Goal: Transaction & Acquisition: Purchase product/service

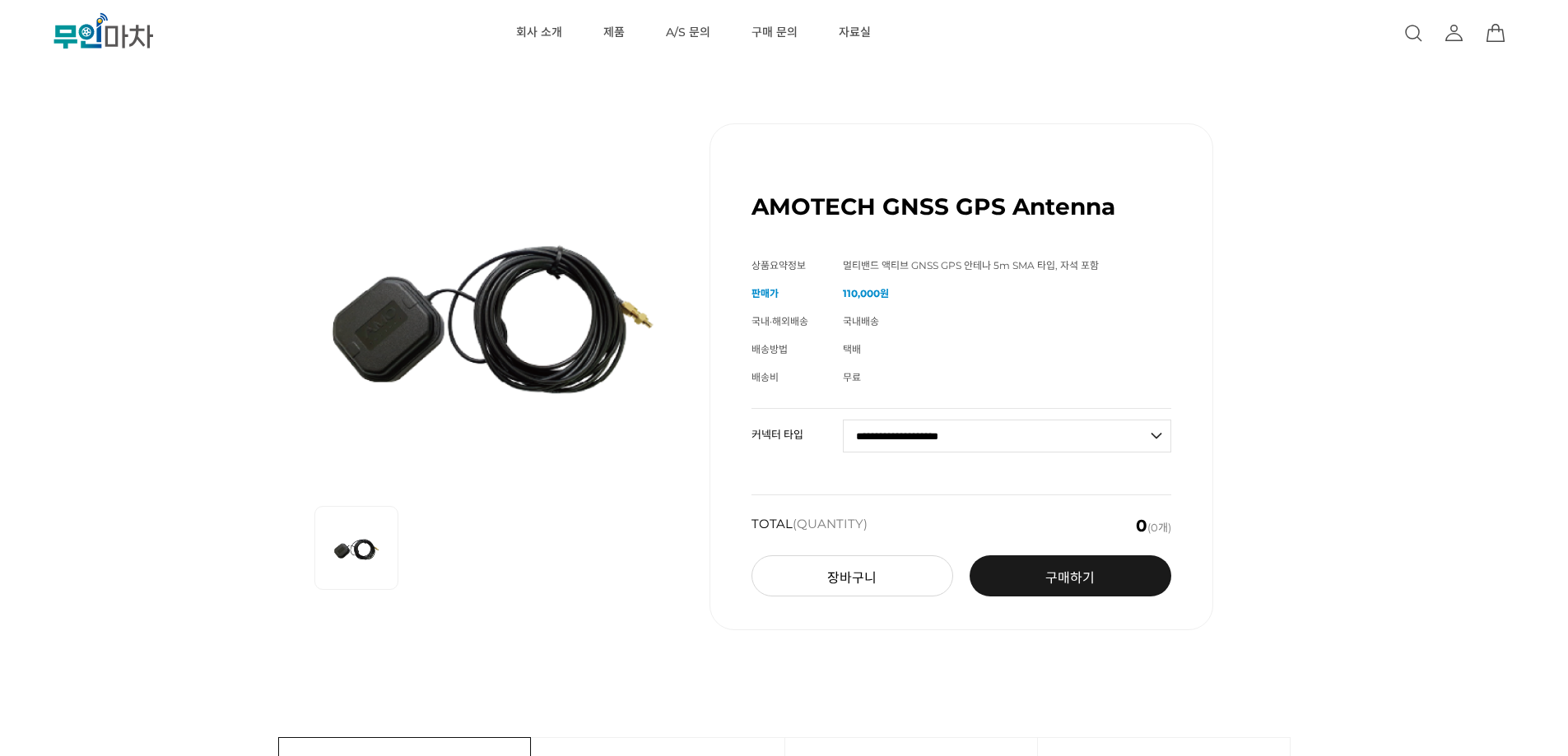
click at [1231, 261] on div "AMOTECH GNSS GPS Antenna (해외배송 가능상품) 기본 정보 상품명 AMOTECH GNSS GPS Antenna 상품요약정보" at bounding box center [784, 377] width 1412 height 589
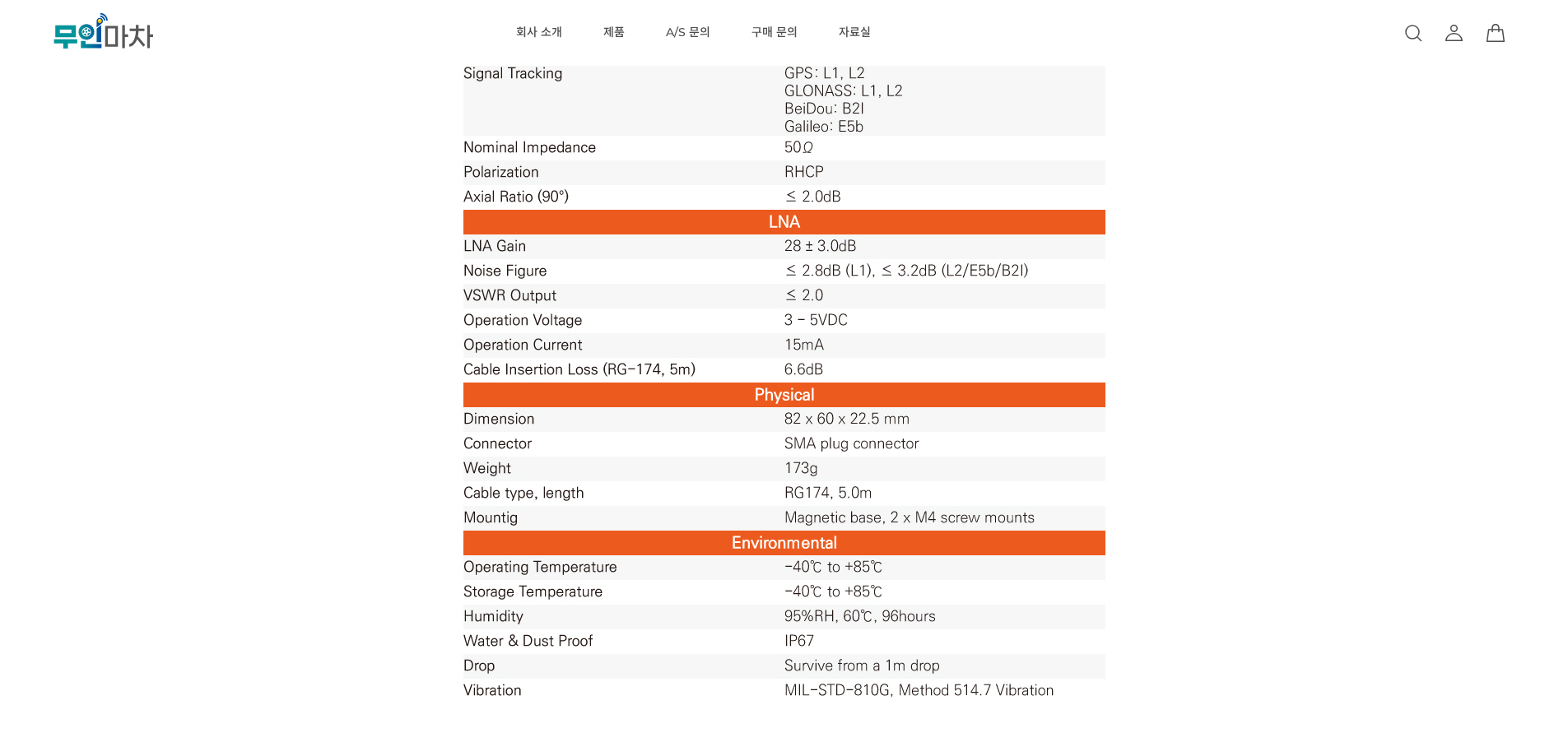
click at [1282, 245] on div at bounding box center [784, 370] width 1012 height 1234
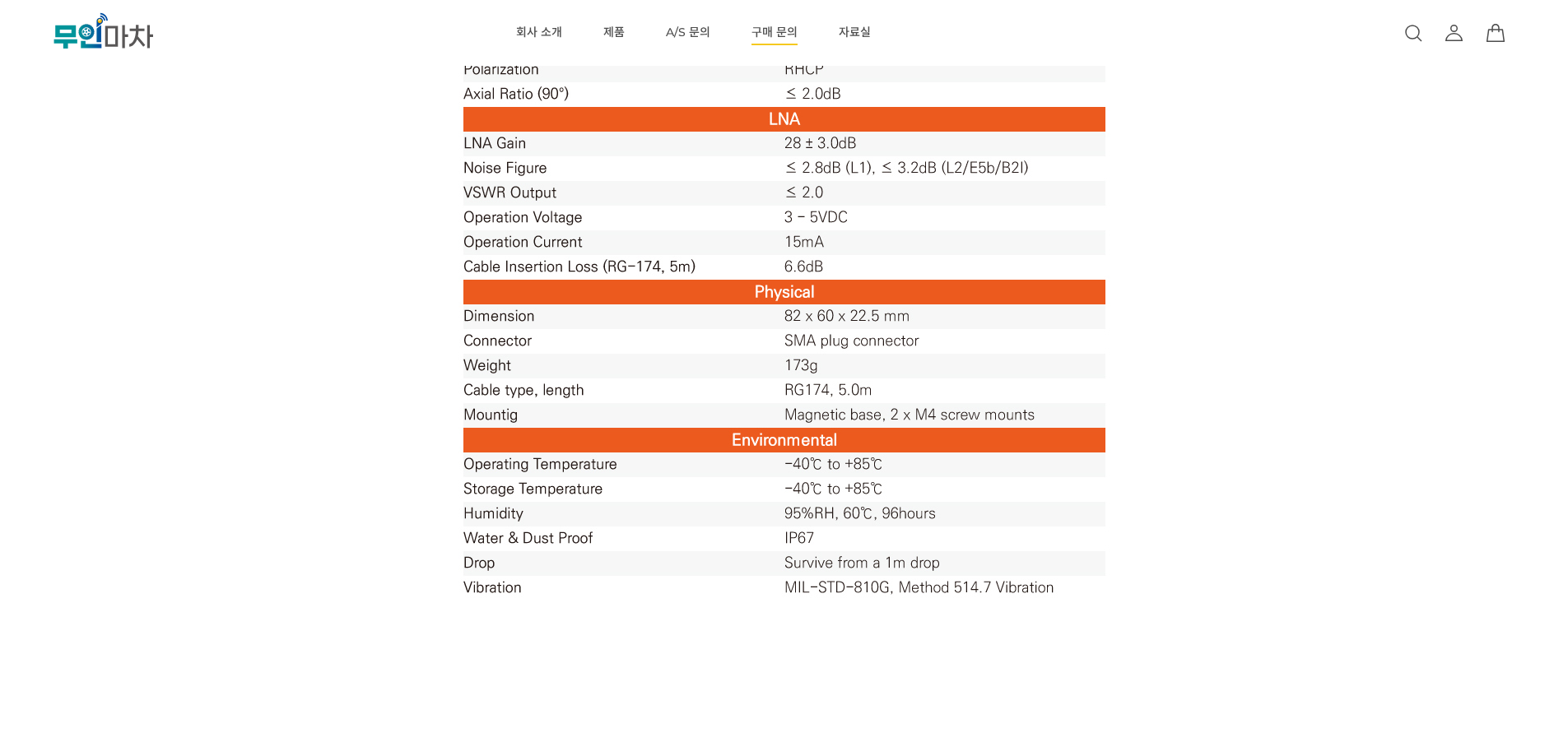
scroll to position [1152, 0]
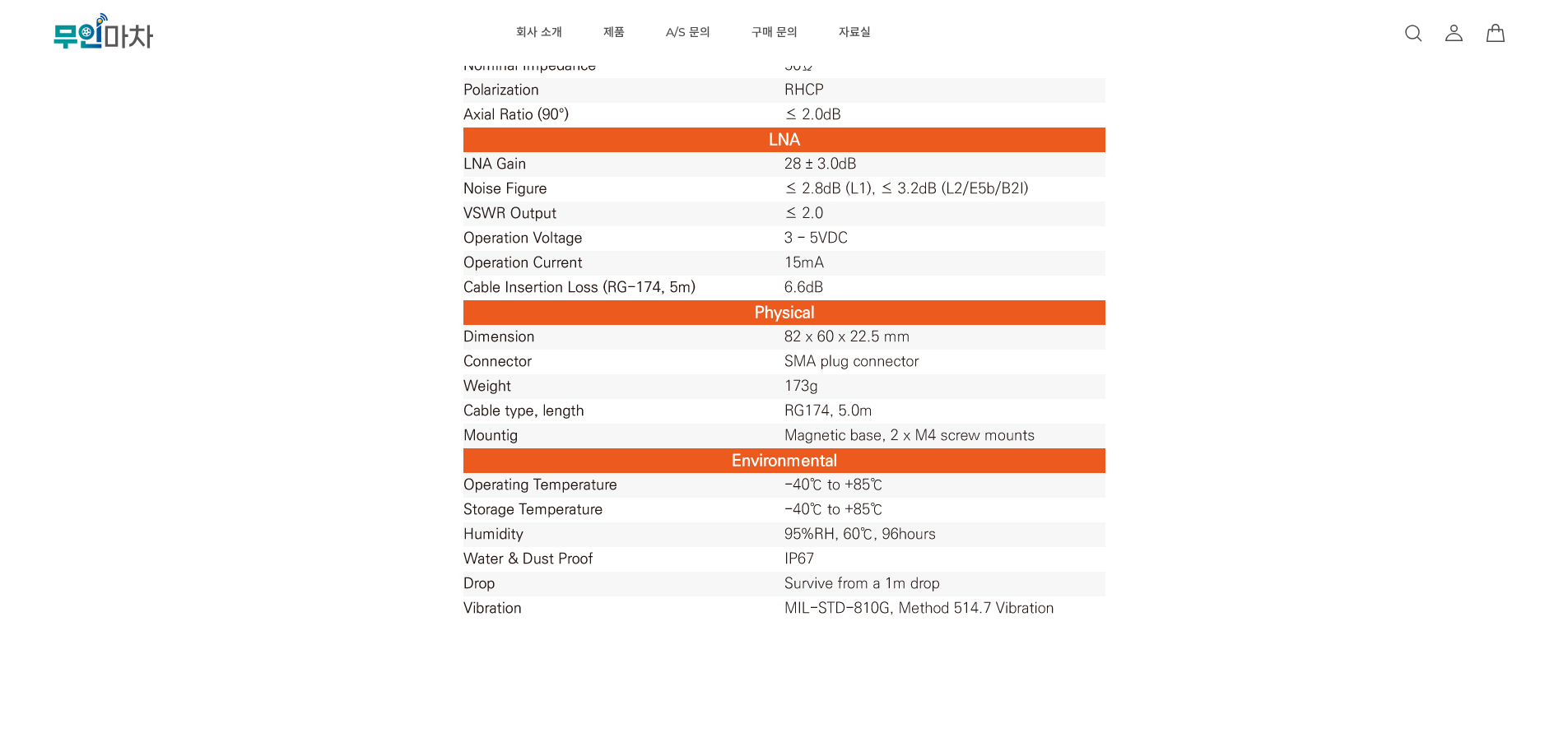
click at [1231, 401] on div at bounding box center [784, 288] width 1012 height 1234
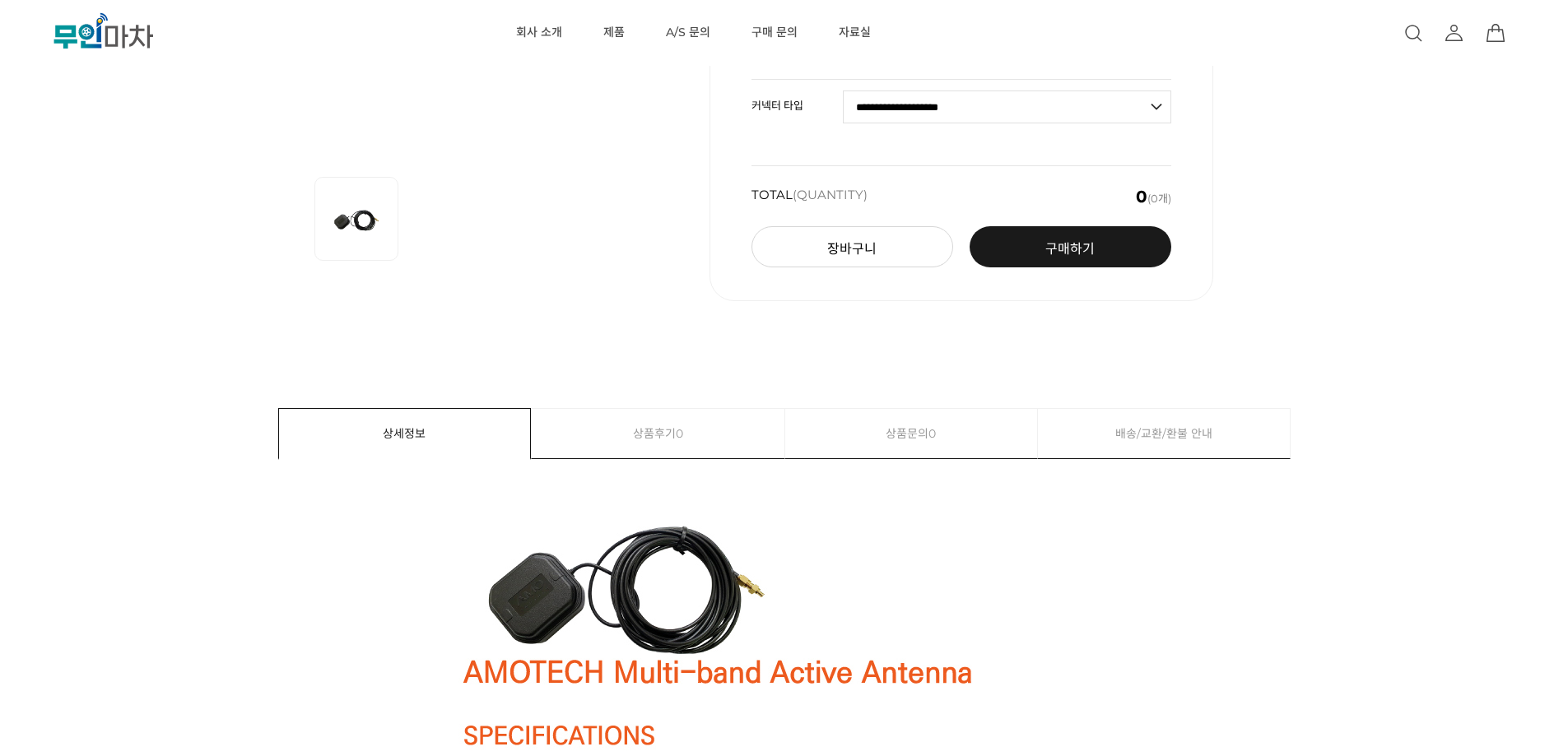
scroll to position [0, 0]
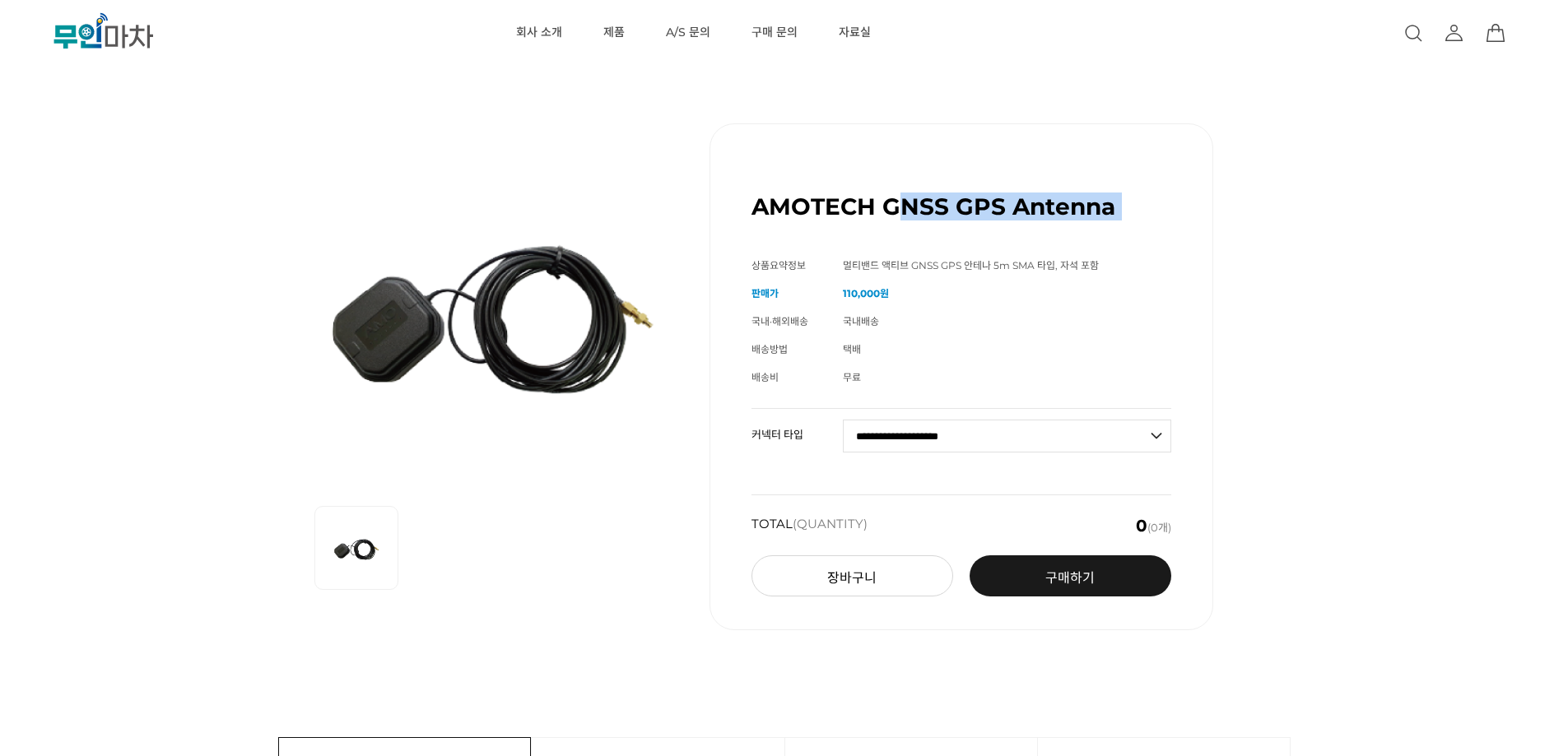
drag, startPoint x: 896, startPoint y: 206, endPoint x: 1293, endPoint y: 266, distance: 401.5
click at [1241, 259] on div "AMOTECH GNSS GPS Antenna (해외배송 가능상품) 기본 정보 상품명 AMOTECH GNSS GPS Antenna 상품요약정보" at bounding box center [784, 377] width 1412 height 589
click at [1295, 266] on div "AMOTECH GNSS GPS Antenna (해외배송 가능상품) 기본 정보 상품명 AMOTECH GNSS GPS Antenna 상품요약정보" at bounding box center [784, 377] width 1412 height 589
click at [1302, 274] on div "AMOTECH GNSS GPS Antenna (해외배송 가능상품) 기본 정보 상품명 AMOTECH GNSS GPS Antenna 상품요약정보" at bounding box center [784, 377] width 1412 height 589
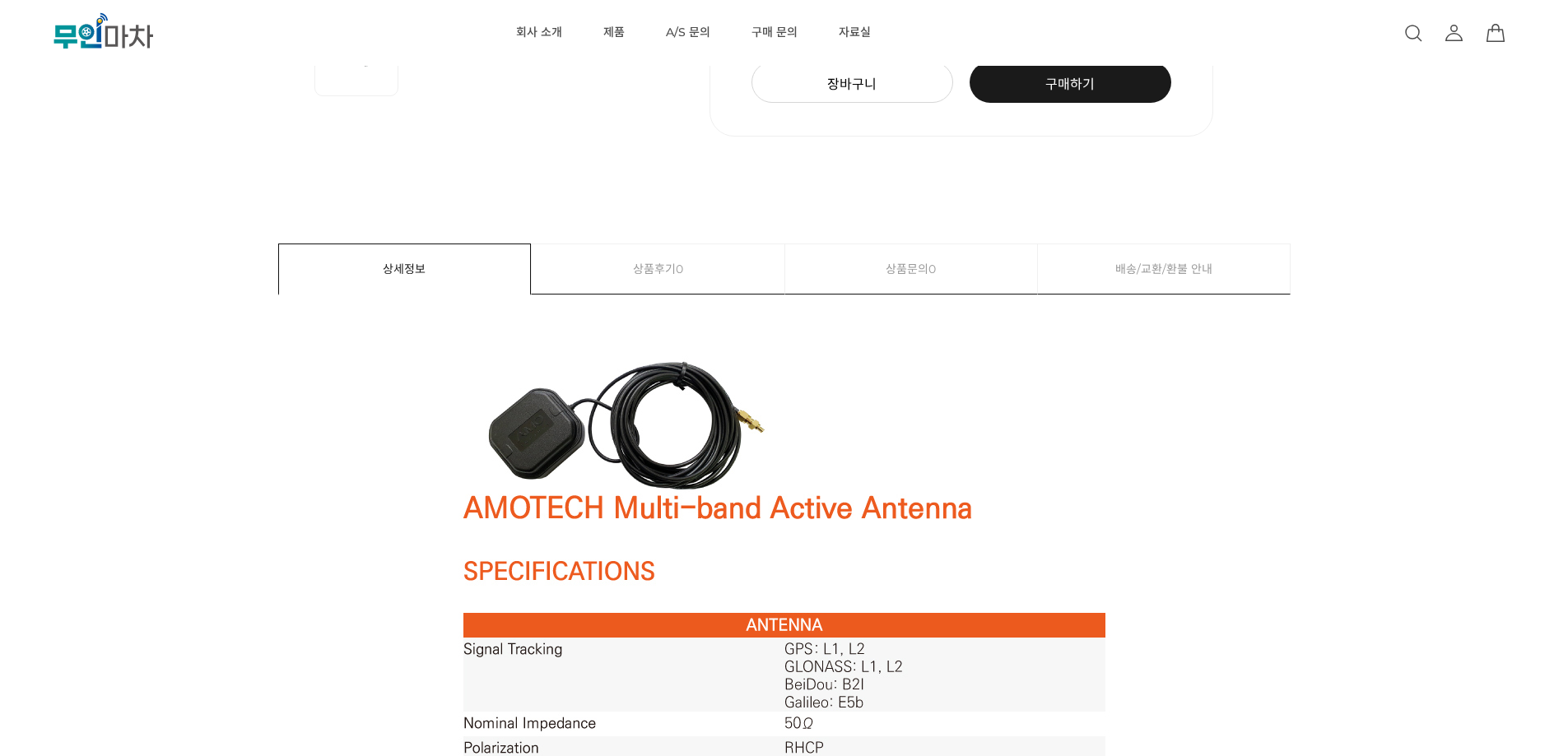
scroll to position [905, 0]
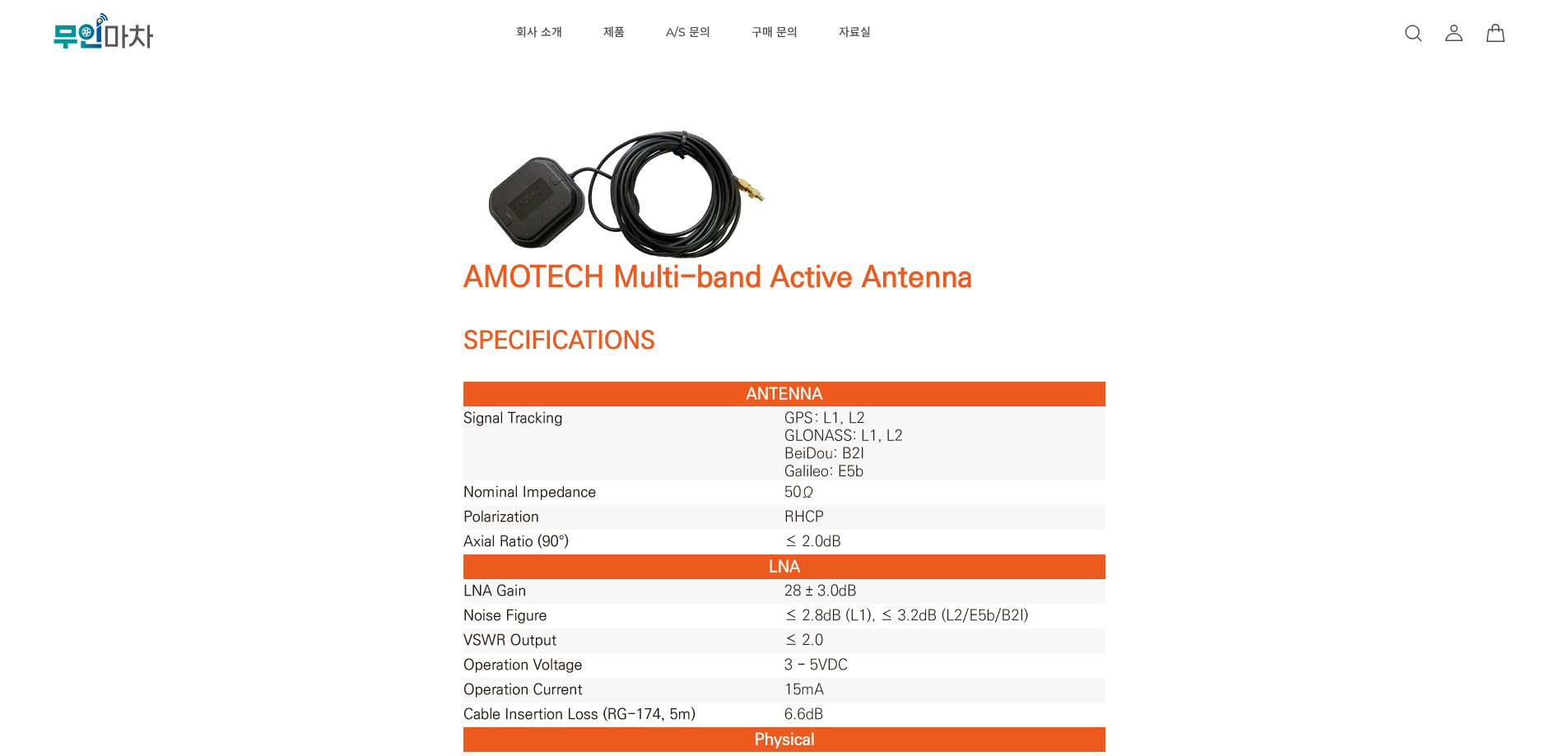
scroll to position [576, 0]
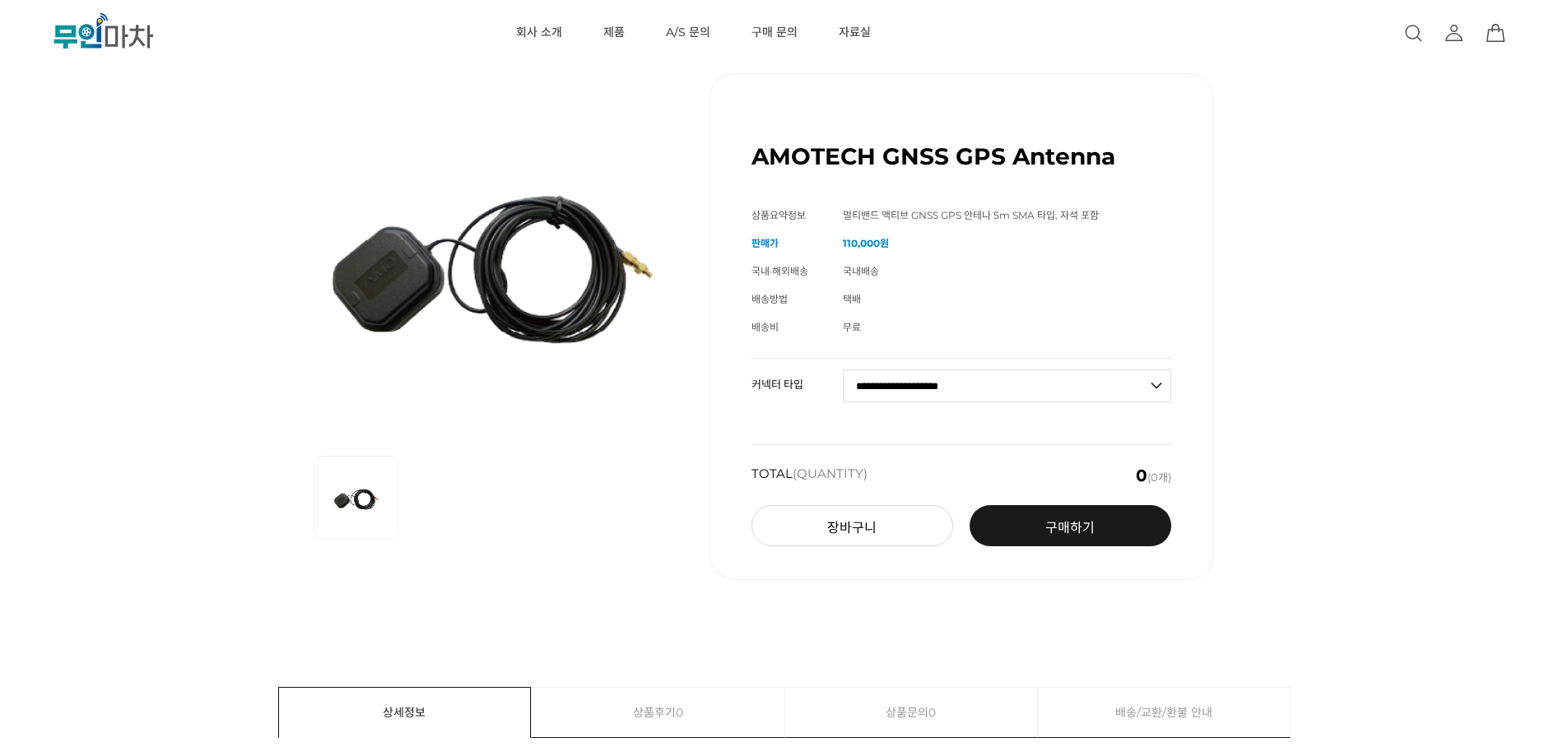
scroll to position [0, 0]
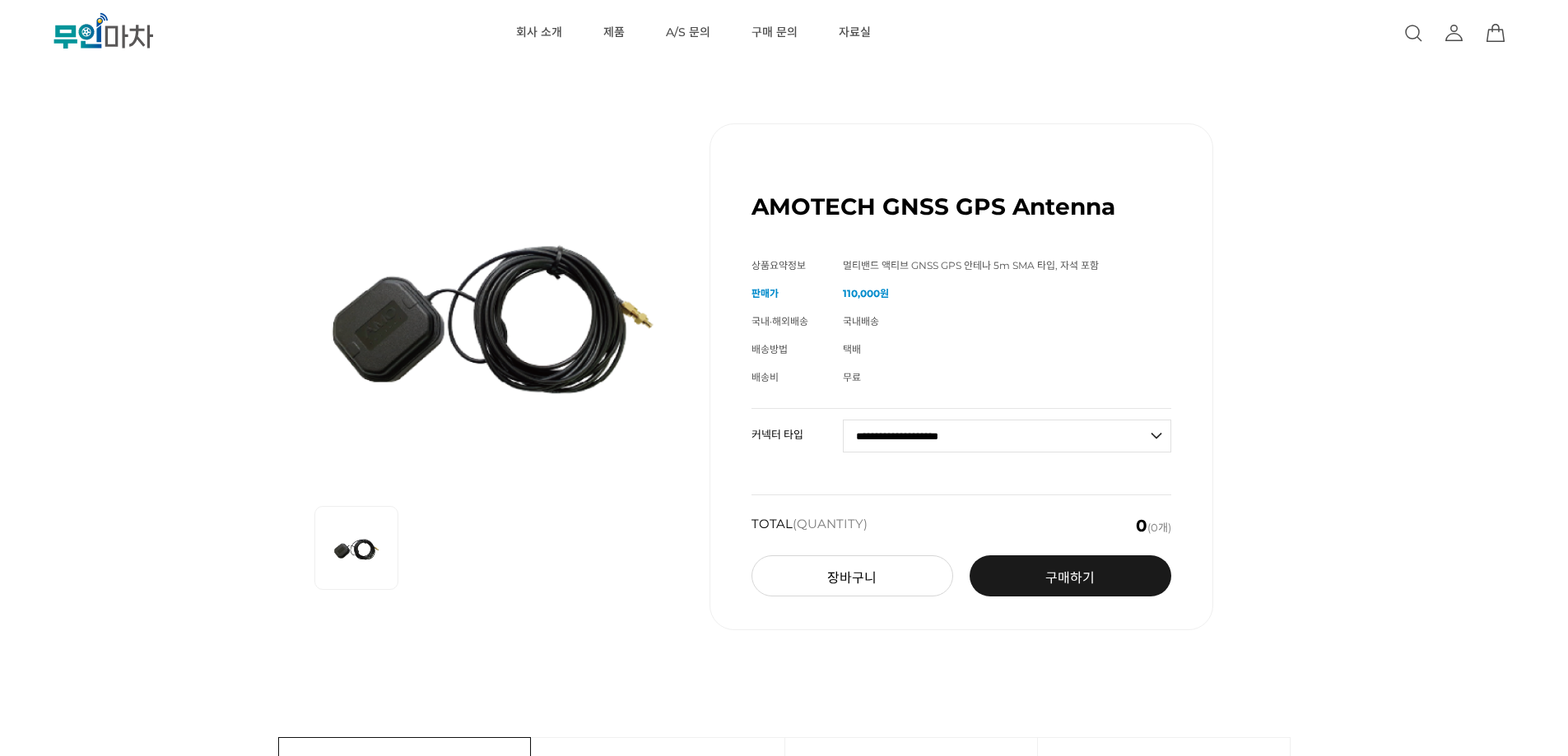
click at [1174, 326] on div "AMOTECH GNSS GPS Antenna (해외배송 가능상품) 기본 정보 상품명 AMOTECH GNSS GPS Antenna 상품요약정보 …" at bounding box center [961, 377] width 504 height 507
click at [1007, 419] on td "**********" at bounding box center [1006, 442] width 328 height 68
click at [1002, 433] on select "**********" at bounding box center [1006, 435] width 328 height 33
click at [1335, 374] on div "AMOTECH GNSS GPS Antenna (해외배송 가능상품) 기본 정보 상품명 AMOTECH GNSS GPS Antenna 상품요약정보" at bounding box center [784, 377] width 1412 height 589
drag, startPoint x: 1060, startPoint y: 429, endPoint x: 1017, endPoint y: 445, distance: 45.9
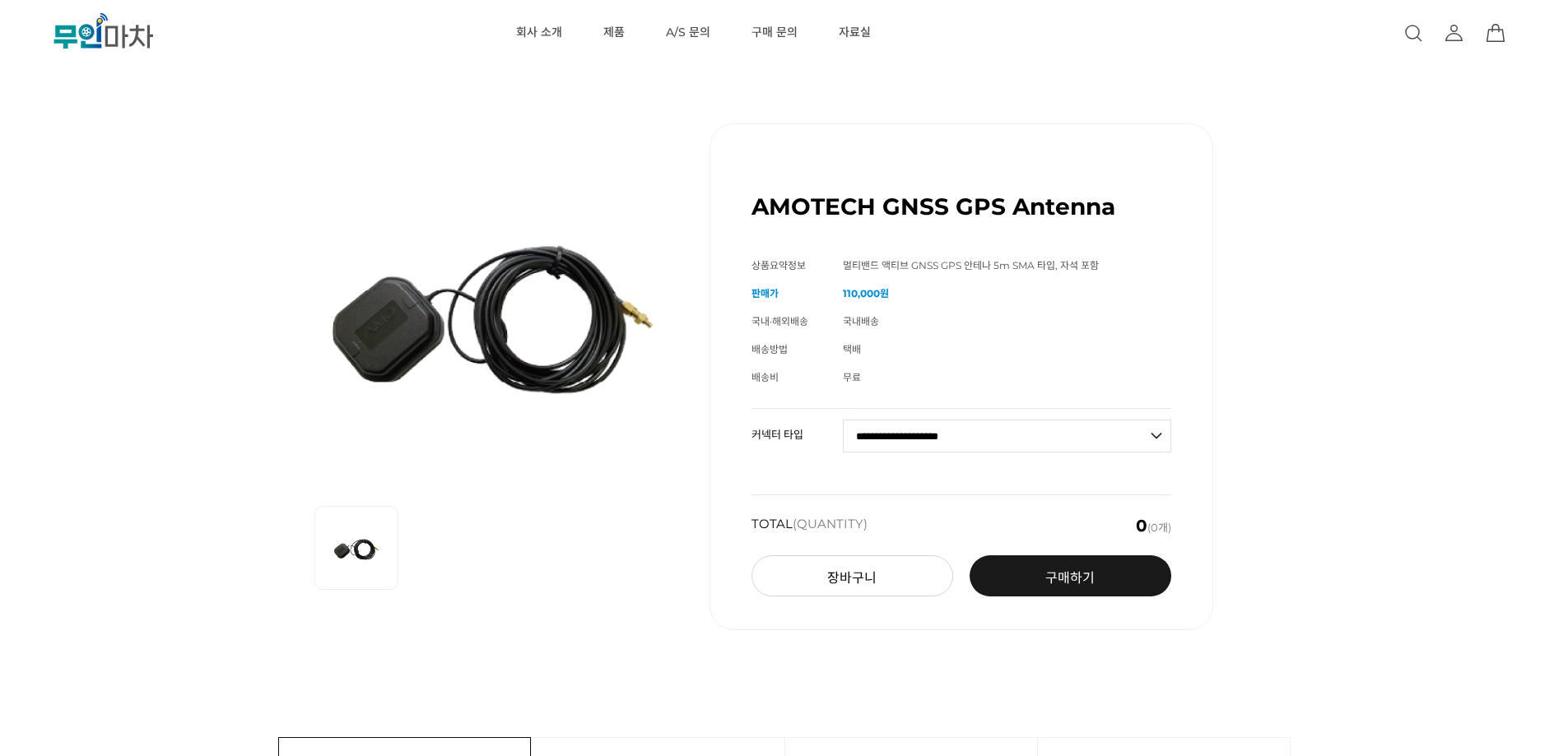
click at [1059, 429] on select "**********" at bounding box center [1006, 435] width 328 height 33
select select "**********"
click at [843, 420] on select "**********" at bounding box center [1006, 435] width 328 height 33
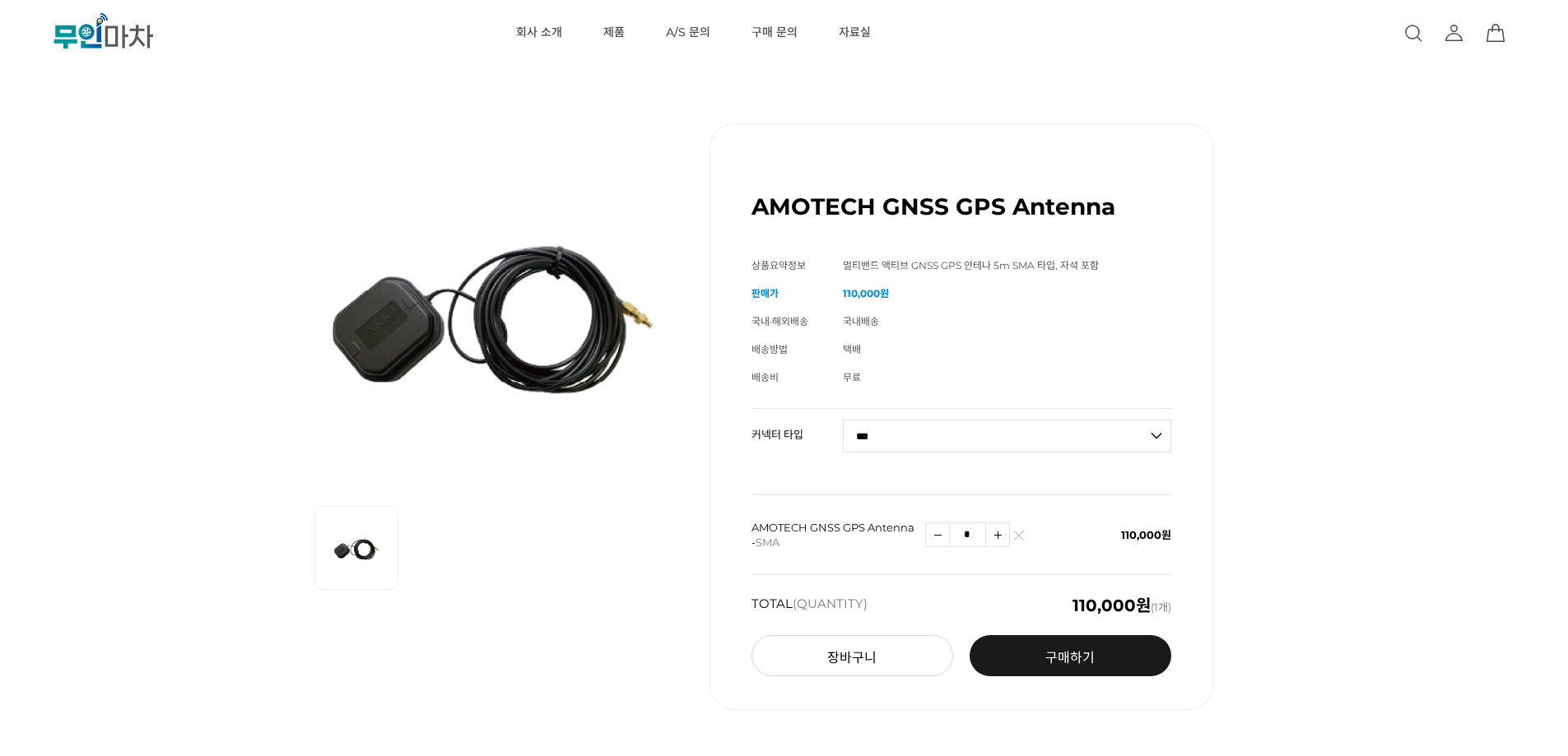
click at [1068, 210] on h1 "AMOTECH GNSS GPS Antenna" at bounding box center [933, 206] width 363 height 28
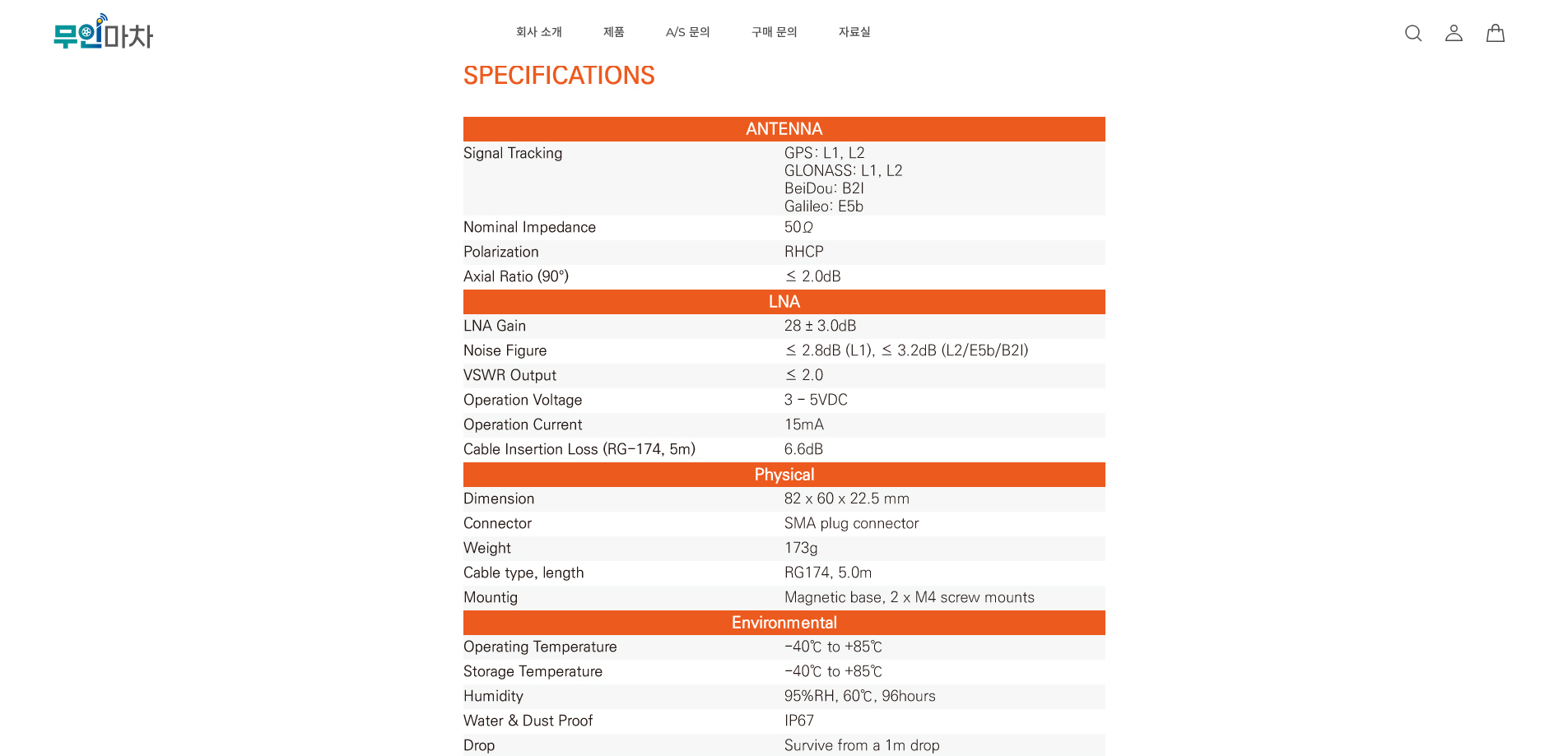
scroll to position [1152, 0]
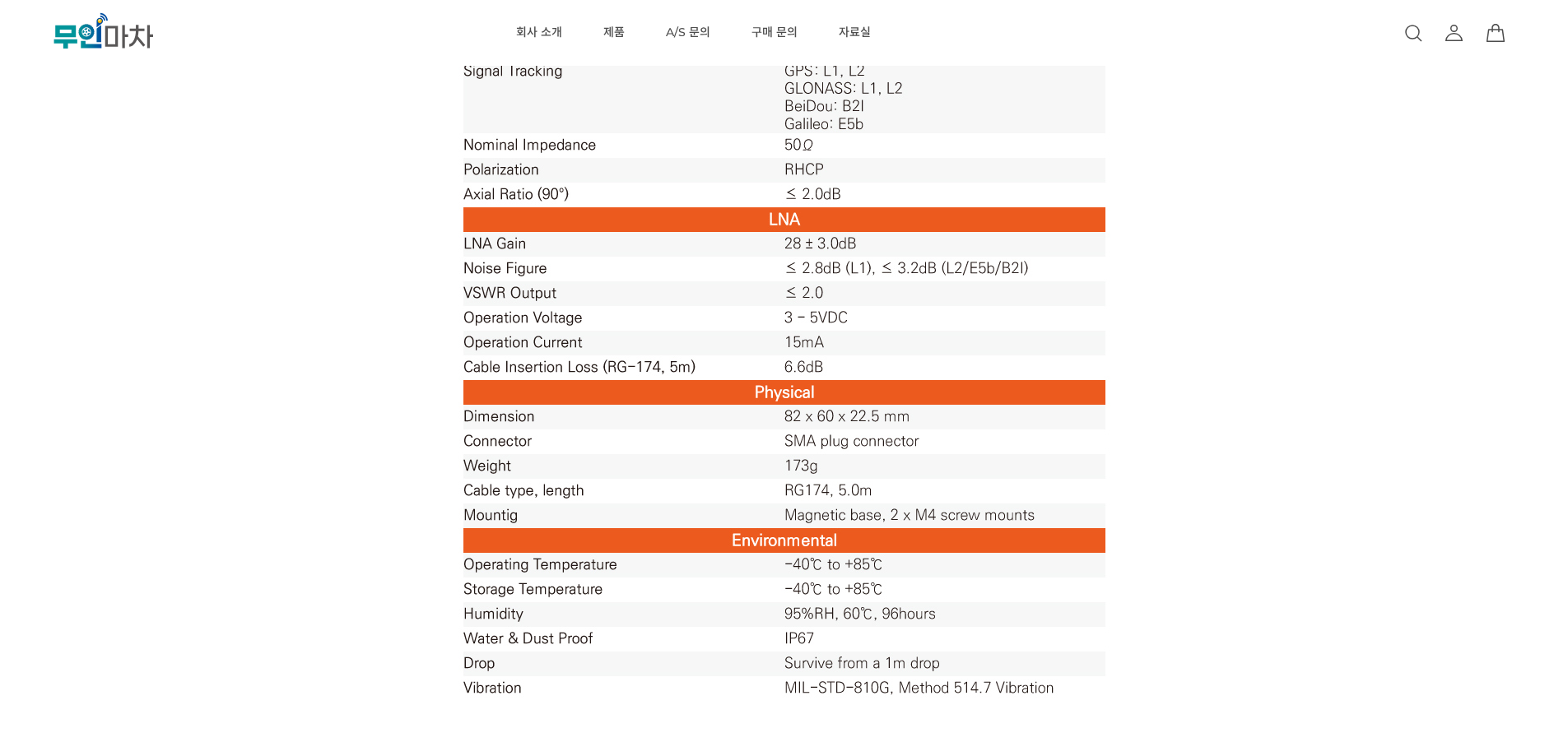
drag, startPoint x: 1326, startPoint y: 336, endPoint x: 1037, endPoint y: 303, distance: 290.9
click at [1037, 303] on img at bounding box center [784, 326] width 823 height 1152
click at [1037, 303] on img at bounding box center [784, 326] width 823 height 1152
click at [1236, 349] on div at bounding box center [784, 368] width 1012 height 1234
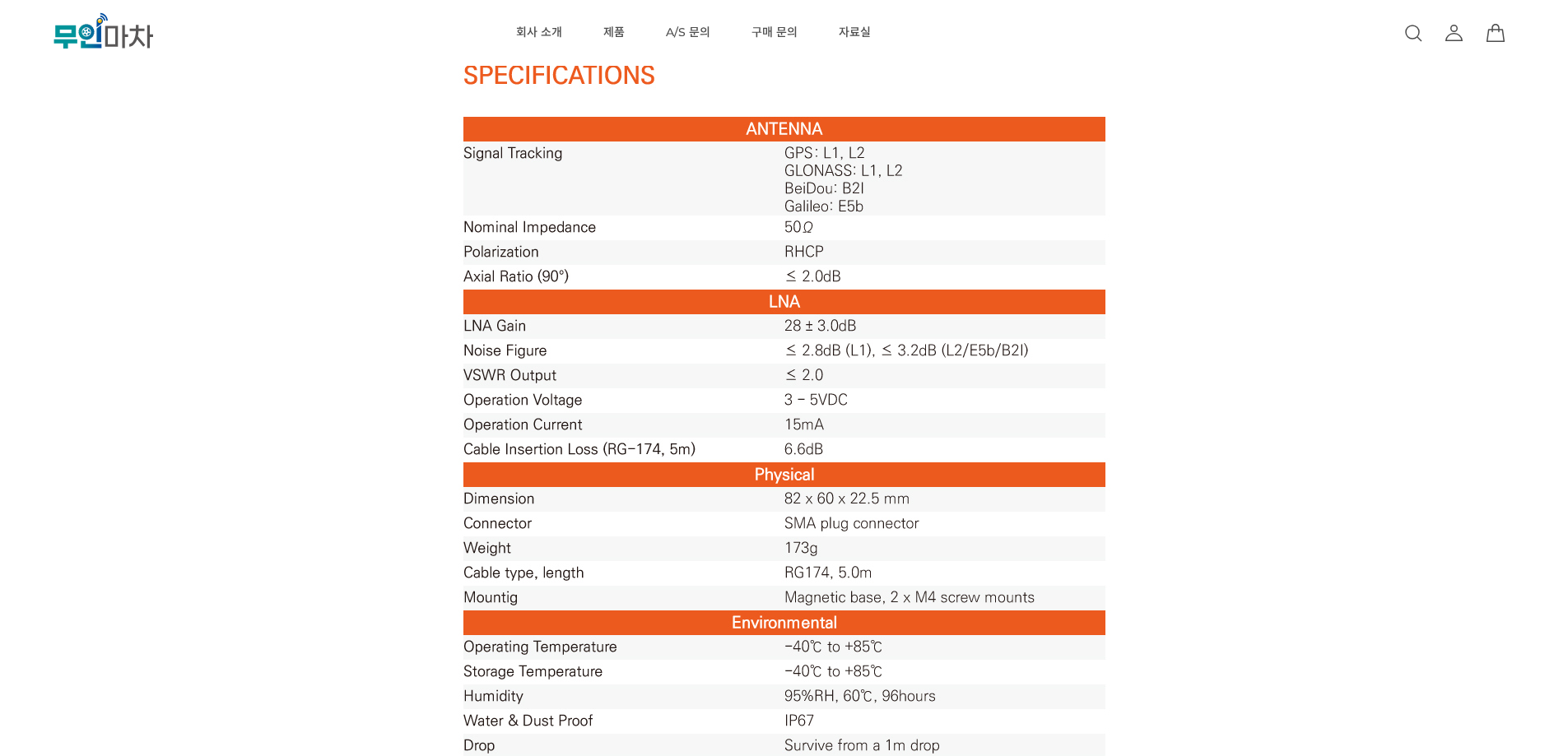
click at [1284, 223] on div at bounding box center [784, 450] width 1012 height 1234
click at [1284, 221] on div at bounding box center [784, 450] width 1012 height 1234
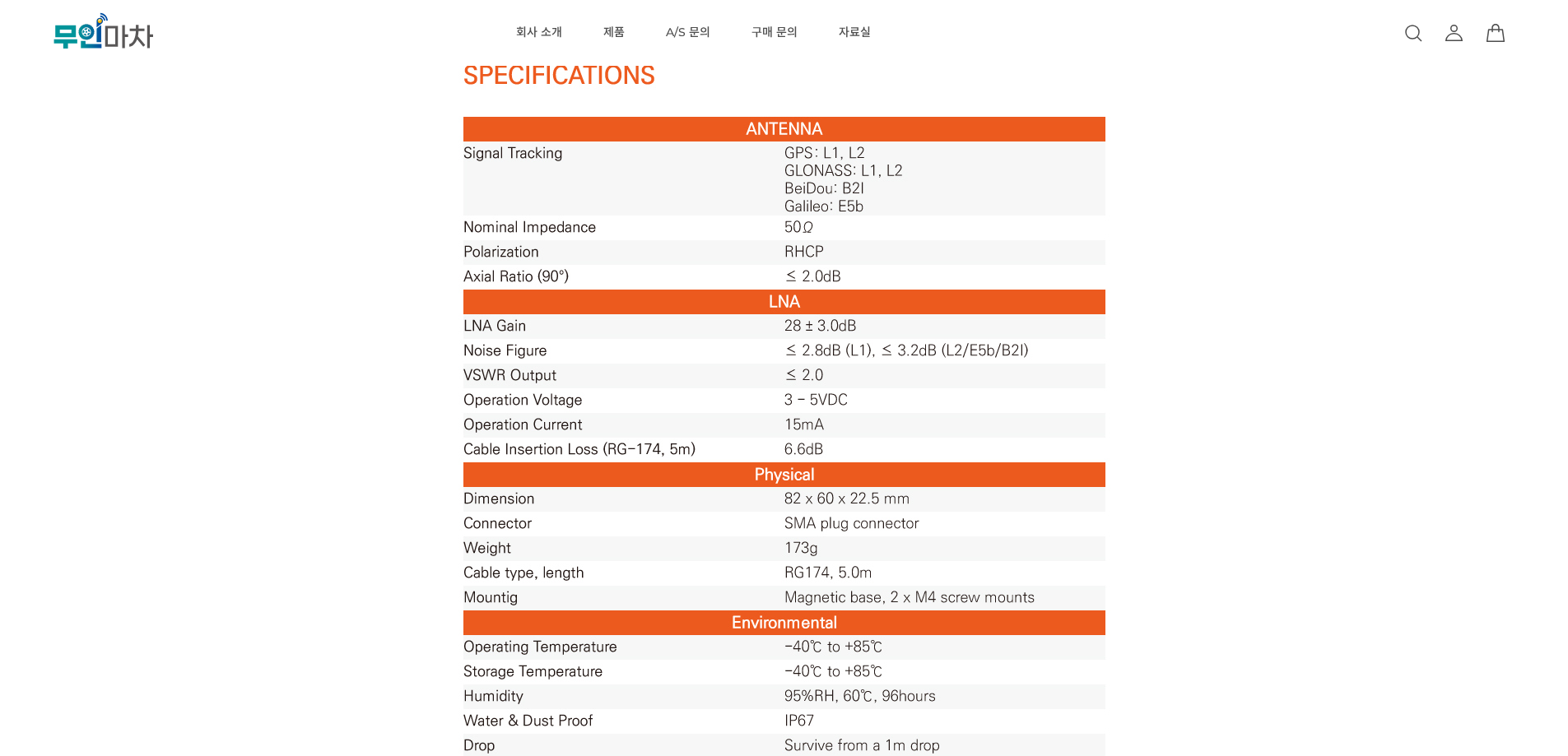
click at [1284, 221] on div at bounding box center [784, 450] width 1012 height 1234
click at [1285, 221] on div at bounding box center [784, 450] width 1012 height 1234
click at [1232, 7] on div "회사 소개 제품 MBC GNSS RTK MBC GNSS INS MBC GNSS 측량/IoT ANTENNA Solution A/S 문의 구매 문…" at bounding box center [796, 33] width 1205 height 65
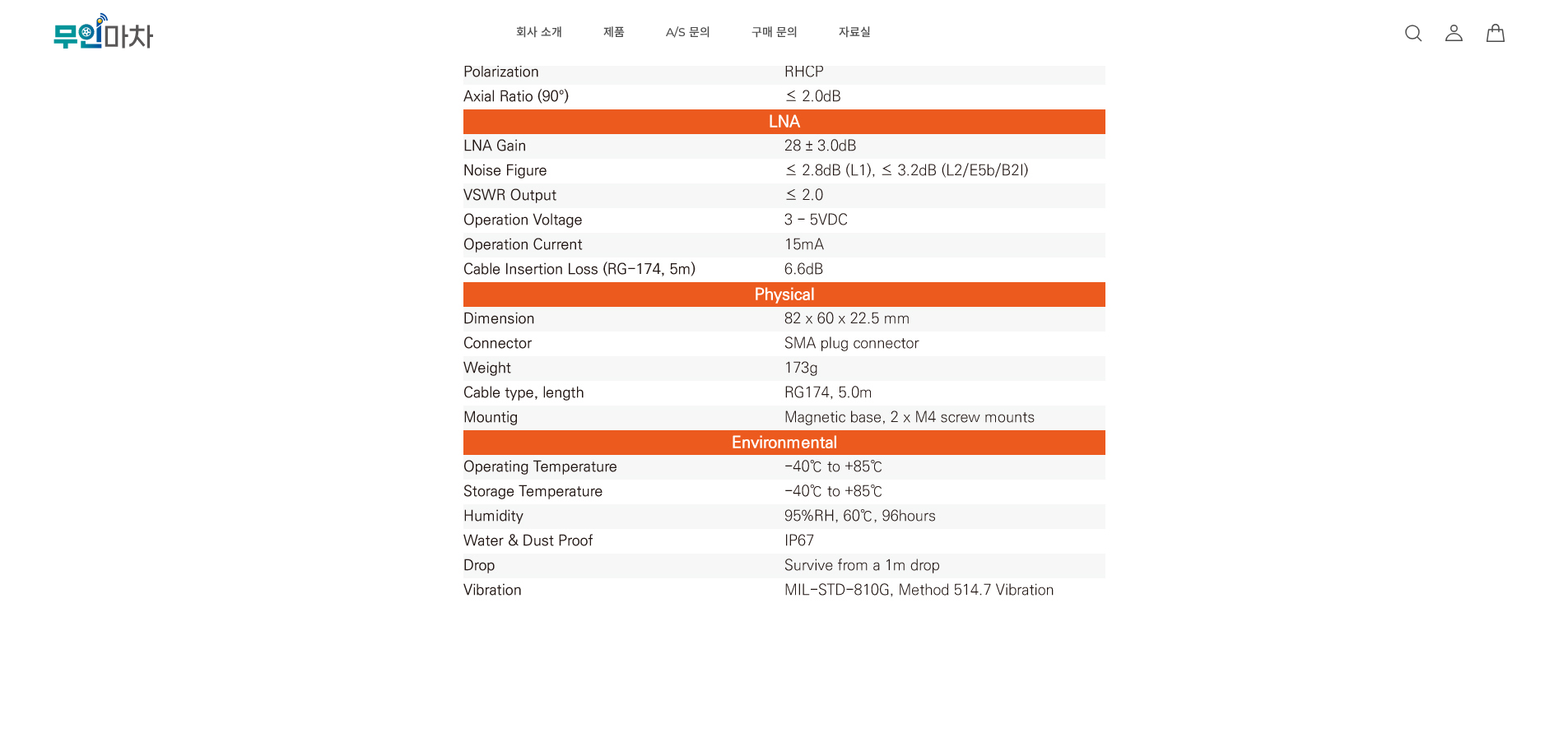
scroll to position [1399, 0]
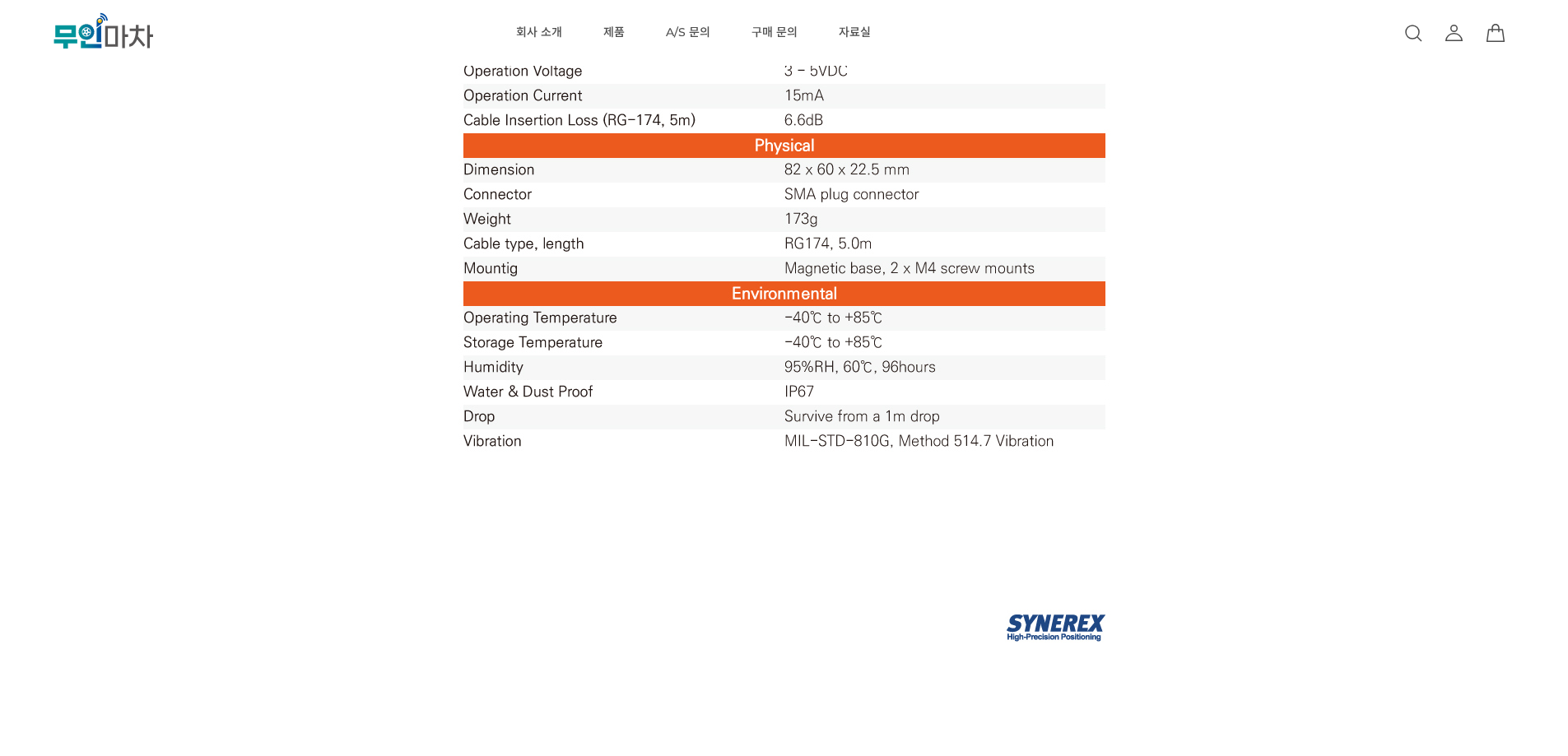
click at [835, 402] on img at bounding box center [784, 80] width 823 height 1152
click at [834, 372] on img at bounding box center [784, 80] width 823 height 1152
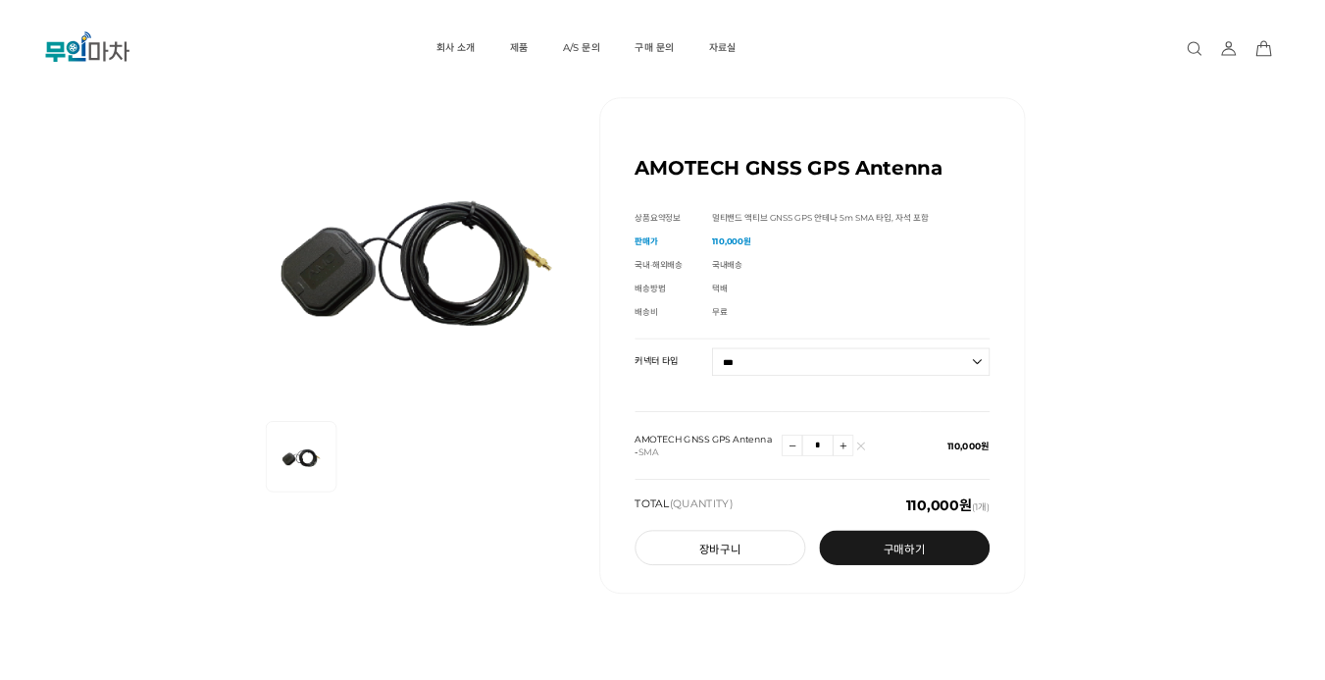
scroll to position [0, 0]
